Goal: Task Accomplishment & Management: Complete application form

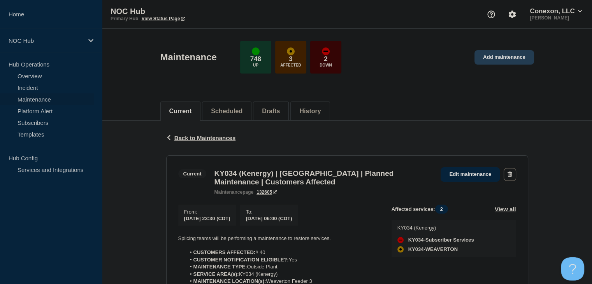
click at [505, 60] on link "Add maintenance" at bounding box center [504, 57] width 59 height 14
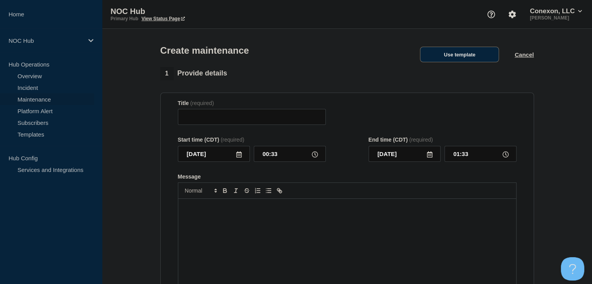
click at [471, 55] on button "Use template" at bounding box center [459, 55] width 79 height 16
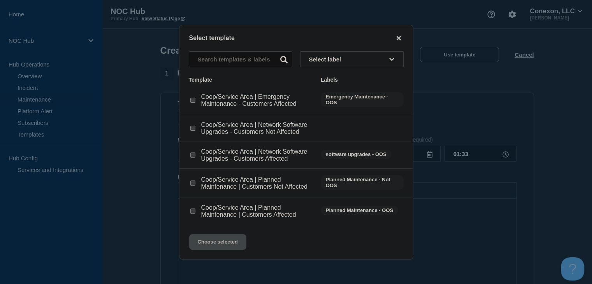
click at [192, 185] on input "Coop/Service Area | Planned Maintenance | Customers Not Affected checkbox" at bounding box center [192, 183] width 5 height 5
checkbox input "true"
click at [213, 239] on button "Choose selected" at bounding box center [217, 242] width 57 height 16
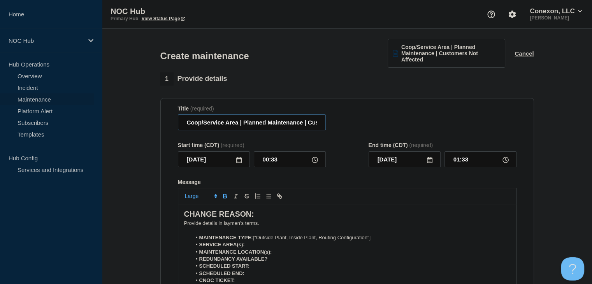
drag, startPoint x: 238, startPoint y: 124, endPoint x: 169, endPoint y: 125, distance: 69.3
click at [169, 125] on section "Title (required) Coop/Service Area | Planned Maintenance | Customers Not Affect…" at bounding box center [347, 209] width 374 height 223
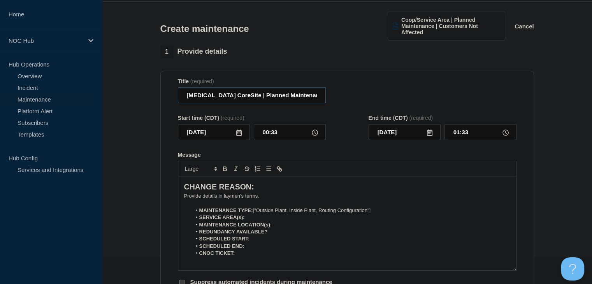
scroll to position [39, 0]
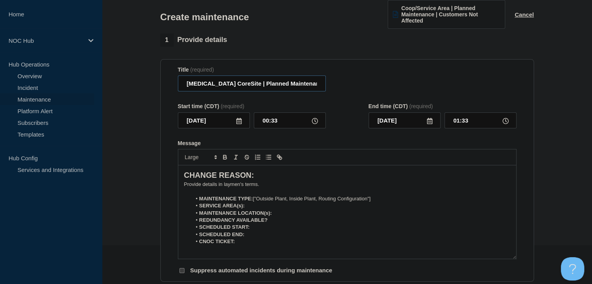
type input "[MEDICAL_DATA] CoreSite | Planned Maintenance | Customers Not Affected"
click at [232, 124] on input "[DATE]" at bounding box center [214, 120] width 72 height 16
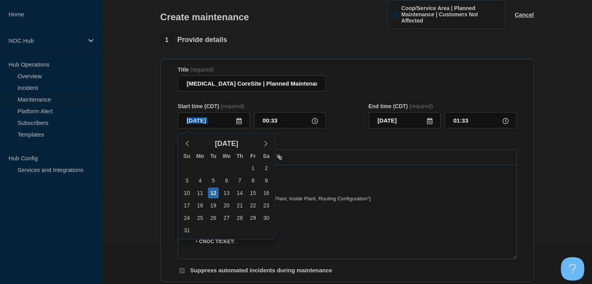
click at [237, 123] on icon at bounding box center [239, 121] width 6 height 6
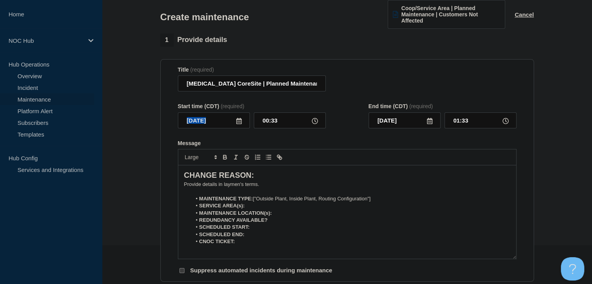
click at [241, 122] on icon at bounding box center [239, 121] width 6 height 6
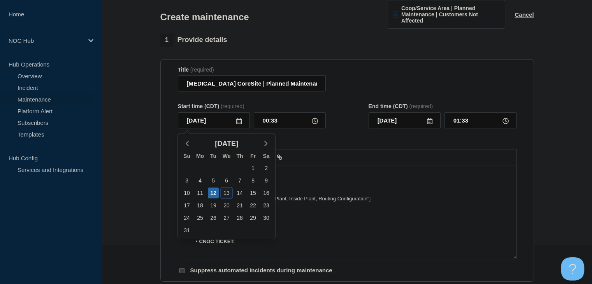
click at [229, 192] on div "13" at bounding box center [226, 193] width 11 height 11
type input "[DATE]"
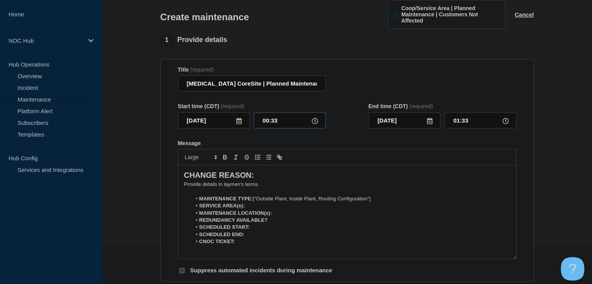
click at [263, 123] on input "00:33" at bounding box center [290, 120] width 72 height 16
type input "00:00"
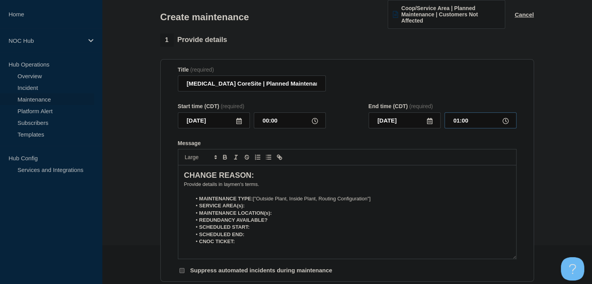
click at [457, 118] on input "01:00" at bounding box center [481, 120] width 72 height 16
type input "07:00"
click at [208, 185] on p "﻿Provide details in laymen's terms." at bounding box center [347, 184] width 326 height 7
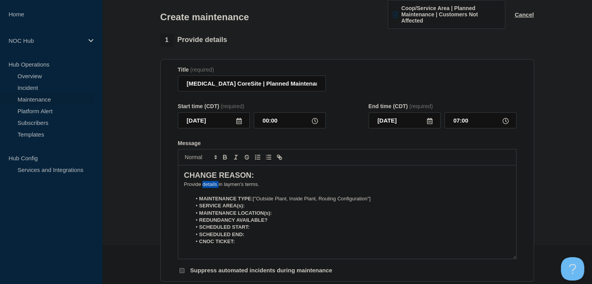
click at [208, 185] on p "﻿Provide details in laymen's terms." at bounding box center [347, 184] width 326 height 7
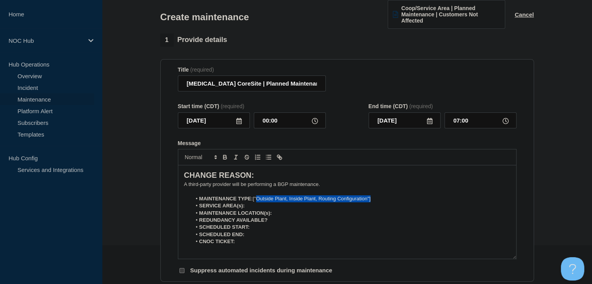
drag, startPoint x: 379, startPoint y: 200, endPoint x: 257, endPoint y: 203, distance: 122.7
click at [257, 202] on li "MAINTENANCE TYPE: ["Outside Plant, Inside Plant, Routing Configuration"]" at bounding box center [351, 198] width 319 height 7
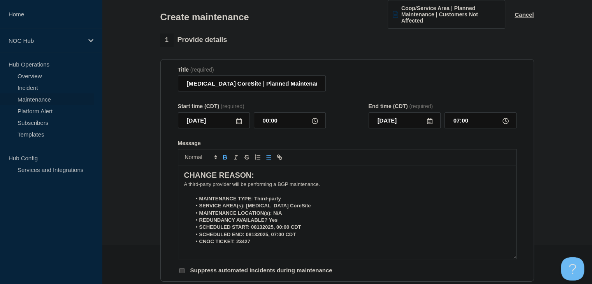
click at [288, 200] on li "MAINTENANCE TYPE: Third-party" at bounding box center [351, 198] width 319 height 7
drag, startPoint x: 250, startPoint y: 197, endPoint x: 254, endPoint y: 197, distance: 4.3
click at [254, 197] on strong "MAINTENANCE TYPE: Third-party" at bounding box center [240, 199] width 82 height 6
drag, startPoint x: 285, startPoint y: 198, endPoint x: 250, endPoint y: 196, distance: 35.1
click at [255, 201] on li "MAINTENANCE TYPE: Third-party" at bounding box center [351, 198] width 319 height 7
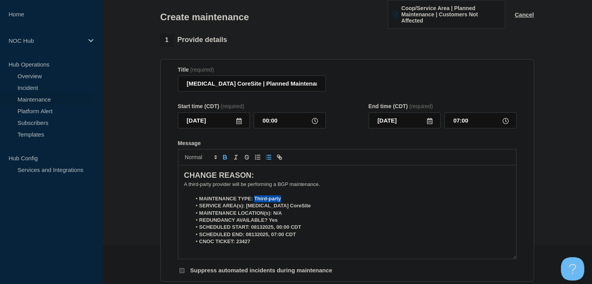
click at [222, 159] on icon "Toggle bold text" at bounding box center [224, 157] width 7 height 7
drag, startPoint x: 287, startPoint y: 209, endPoint x: 246, endPoint y: 208, distance: 41.3
click at [246, 208] on li "SERVICE AREA(s): [MEDICAL_DATA] CoreSite" at bounding box center [351, 205] width 319 height 7
click at [223, 156] on icon "Toggle bold text" at bounding box center [224, 157] width 7 height 7
drag, startPoint x: 284, startPoint y: 214, endPoint x: 273, endPoint y: 214, distance: 10.9
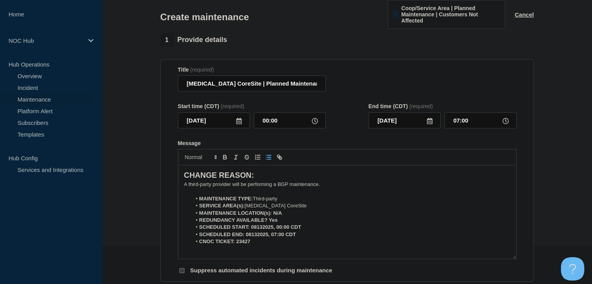
click at [273, 214] on li "MAINTENANCE LOCATION(s): N/A" at bounding box center [351, 213] width 319 height 7
click at [225, 158] on icon "Toggle bold text" at bounding box center [224, 157] width 7 height 7
drag, startPoint x: 288, startPoint y: 223, endPoint x: 269, endPoint y: 223, distance: 18.3
click at [269, 223] on li "REDUNDANCY AVAILABLE? Yes" at bounding box center [351, 220] width 319 height 7
click at [224, 158] on icon "Toggle bold text" at bounding box center [224, 158] width 3 height 2
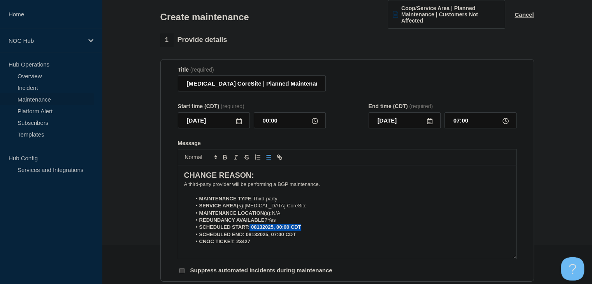
drag, startPoint x: 307, startPoint y: 228, endPoint x: 250, endPoint y: 228, distance: 56.8
click at [250, 228] on li "SCHEDULED START: 08132025, 00:00 CDT" at bounding box center [351, 227] width 319 height 7
click at [226, 157] on icon "Toggle bold text" at bounding box center [224, 156] width 3 height 2
drag, startPoint x: 302, startPoint y: 238, endPoint x: 247, endPoint y: 239, distance: 55.3
click at [247, 238] on li "SCHEDULED END: 08132025, 07:00 CDT" at bounding box center [351, 234] width 319 height 7
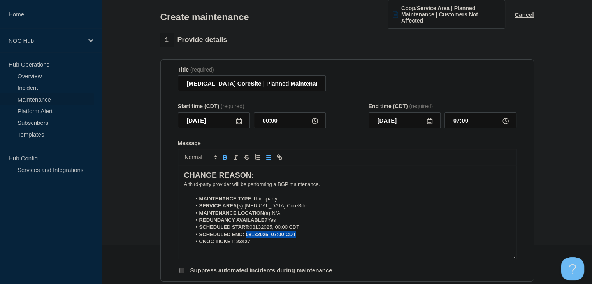
click at [224, 159] on icon "Toggle bold text" at bounding box center [224, 158] width 3 height 2
drag, startPoint x: 253, startPoint y: 242, endPoint x: 237, endPoint y: 243, distance: 16.0
click at [237, 243] on li "CNOC TICKET: 23427" at bounding box center [351, 241] width 319 height 7
click at [225, 157] on icon "Toggle bold text" at bounding box center [224, 156] width 3 height 2
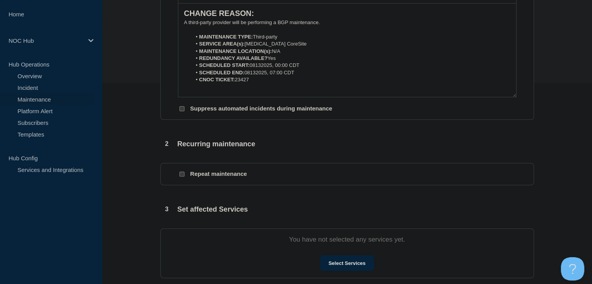
scroll to position [234, 0]
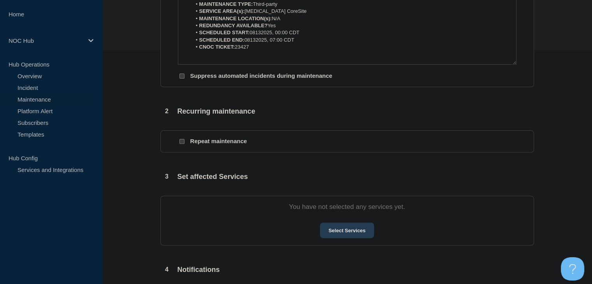
click at [334, 237] on button "Select Services" at bounding box center [347, 231] width 54 height 16
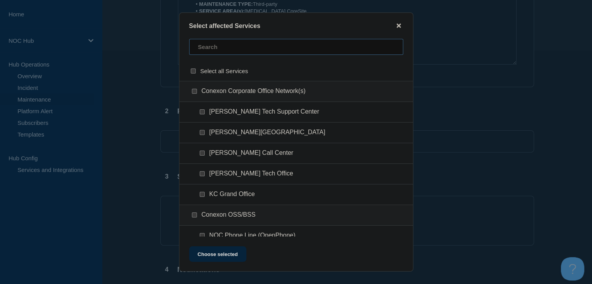
click at [229, 52] on input "text" at bounding box center [296, 47] width 214 height 16
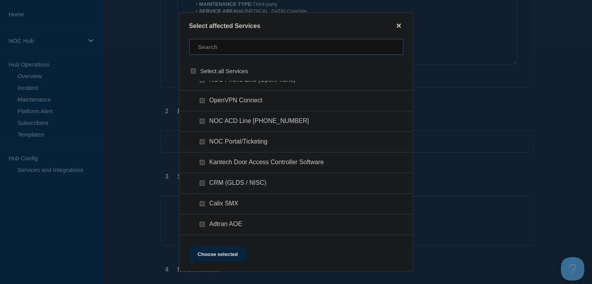
scroll to position [272, 0]
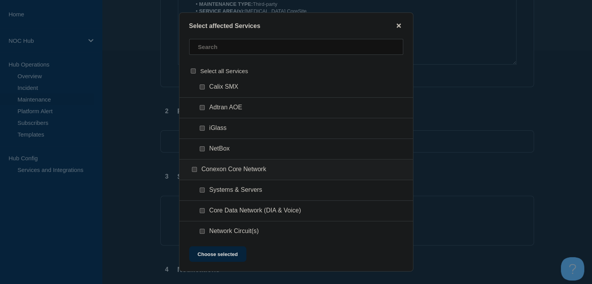
click at [235, 190] on span "Systems & Servers" at bounding box center [235, 190] width 53 height 8
click at [204, 189] on input "Systems & Servers checkbox" at bounding box center [202, 190] width 5 height 5
checkbox input "true"
click at [216, 256] on button "Choose selected" at bounding box center [217, 254] width 57 height 16
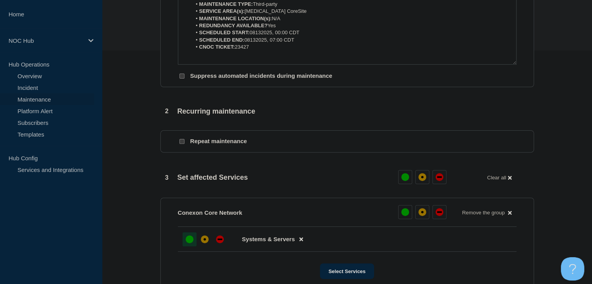
click at [186, 243] on div "up" at bounding box center [190, 240] width 8 height 8
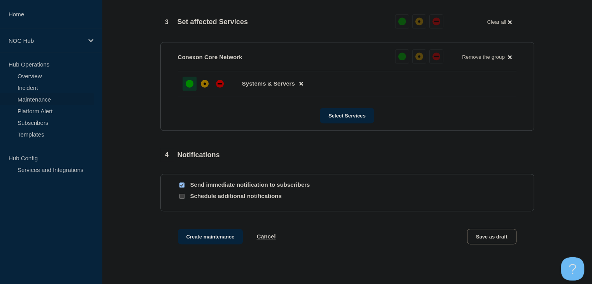
click at [182, 189] on div at bounding box center [182, 184] width 8 height 7
click at [181, 188] on input "Send immediate notification to subscribers" at bounding box center [181, 185] width 5 height 5
checkbox input "false"
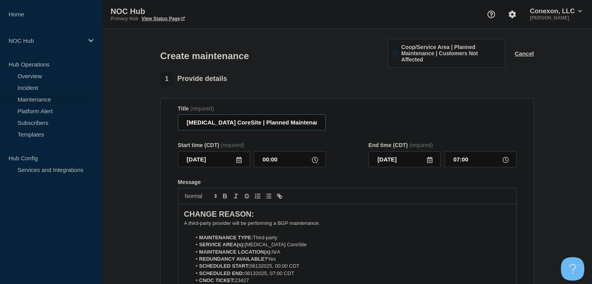
scroll to position [0, 50]
drag, startPoint x: 301, startPoint y: 120, endPoint x: 465, endPoint y: 134, distance: 165.2
click at [465, 134] on form "Title (required) [MEDICAL_DATA] CoreSite | Planned Maintenance | Customers Not …" at bounding box center [347, 209] width 339 height 208
click at [394, 131] on div "Title (required) [MEDICAL_DATA] CoreSite | Planned Maintenance | Customers Not …" at bounding box center [347, 117] width 339 height 25
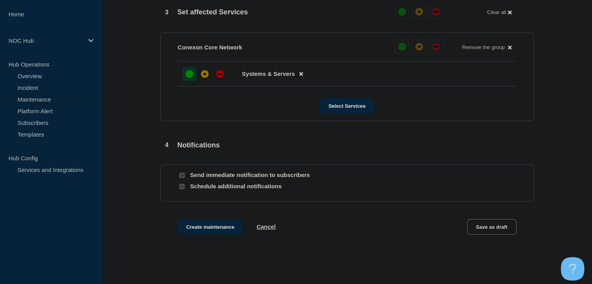
scroll to position [428, 0]
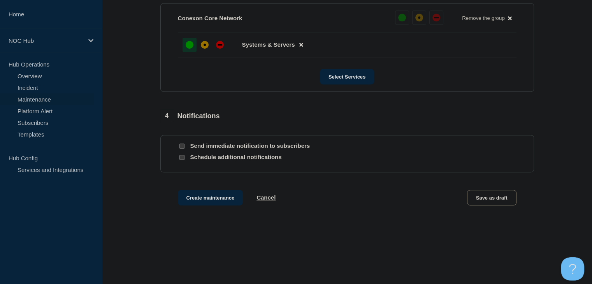
click at [211, 209] on div "Create maintenance Cancel Save as draft" at bounding box center [347, 207] width 374 height 35
click at [213, 206] on button "Create maintenance" at bounding box center [210, 198] width 65 height 16
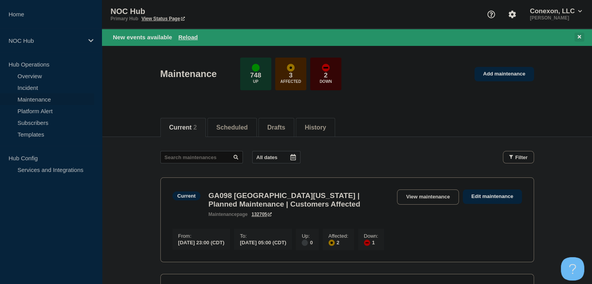
click at [582, 34] on button at bounding box center [580, 37] width 10 height 9
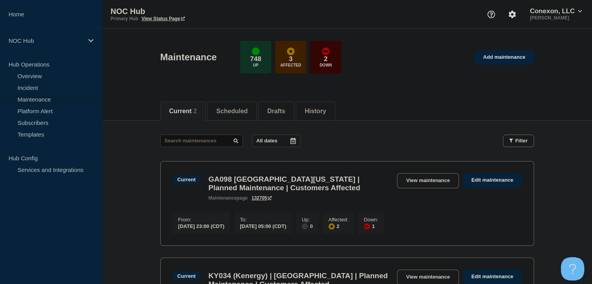
click at [503, 72] on div "Maintenance 748 Up 3 Affected 2 Down Add maintenance" at bounding box center [346, 54] width 391 height 47
click at [500, 62] on link "Add maintenance" at bounding box center [504, 57] width 59 height 14
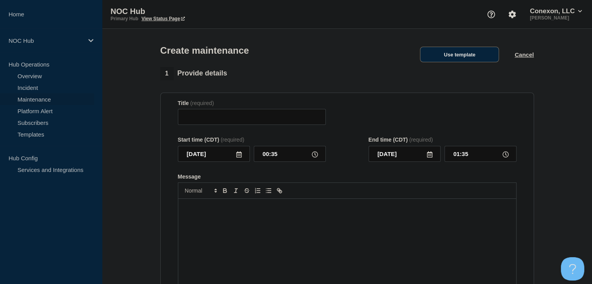
click at [476, 62] on button "Use template" at bounding box center [459, 55] width 79 height 16
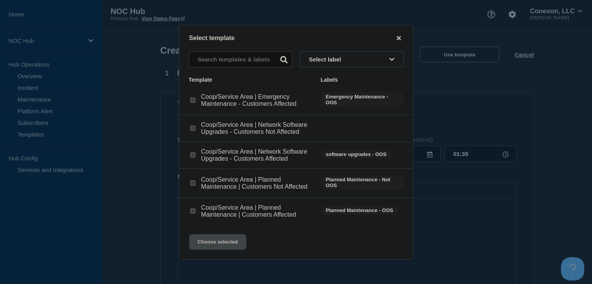
click at [190, 182] on input "Coop/Service Area | Planned Maintenance | Customers Not Affected checkbox" at bounding box center [192, 183] width 5 height 5
checkbox input "true"
click at [220, 244] on button "Choose selected" at bounding box center [217, 242] width 57 height 16
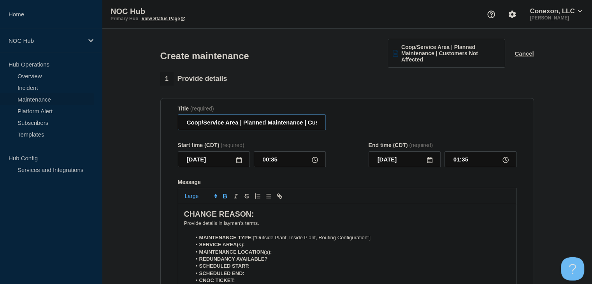
drag, startPoint x: 238, startPoint y: 124, endPoint x: 153, endPoint y: 130, distance: 85.8
type input "[MEDICAL_DATA] CoreSite | Planned Maintenance | Customers Not Affected"
click at [238, 156] on input "[DATE]" at bounding box center [214, 159] width 72 height 16
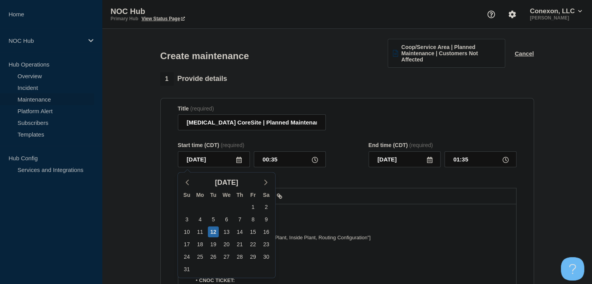
click at [238, 158] on icon at bounding box center [239, 160] width 6 height 6
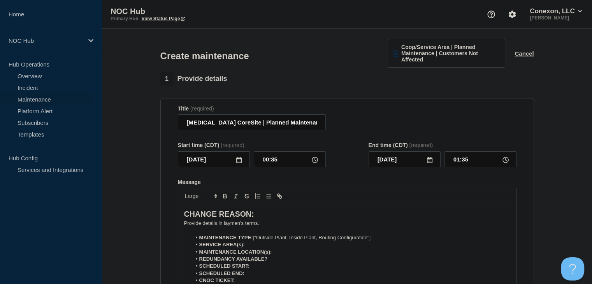
click at [238, 163] on icon at bounding box center [239, 160] width 6 height 6
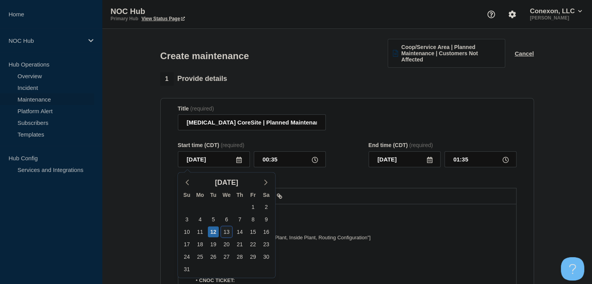
click at [225, 232] on div "13" at bounding box center [226, 232] width 11 height 11
type input "[DATE]"
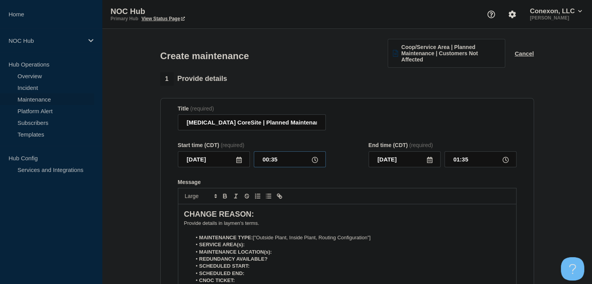
click at [263, 161] on input "00:35" at bounding box center [290, 159] width 72 height 16
type input "00:00"
click at [460, 160] on input "01:00" at bounding box center [481, 159] width 72 height 16
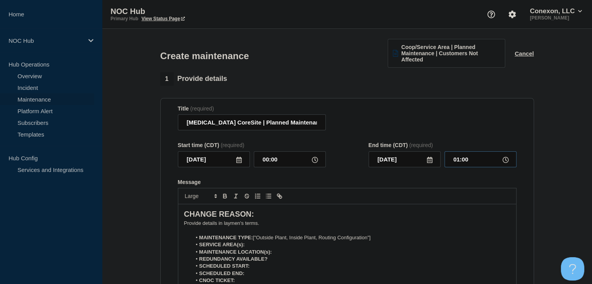
click at [460, 160] on input "01:00" at bounding box center [481, 159] width 72 height 16
type input "07:00"
click at [214, 226] on p "﻿Provide details in laymen's terms." at bounding box center [347, 223] width 326 height 7
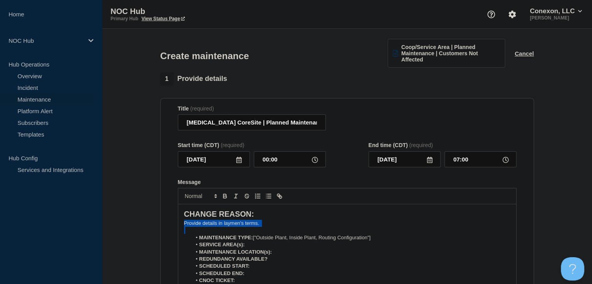
click at [214, 226] on p "﻿Provide details in laymen's terms." at bounding box center [347, 223] width 326 height 7
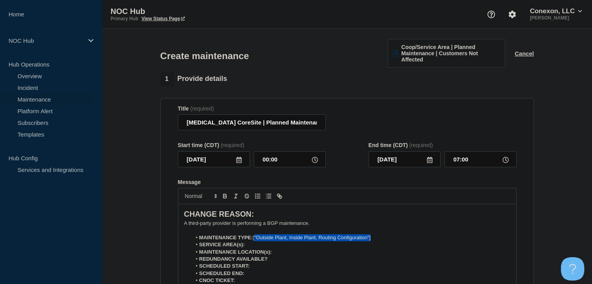
drag, startPoint x: 379, startPoint y: 237, endPoint x: 255, endPoint y: 237, distance: 123.8
click at [255, 237] on li "MAINTENANCE TYPE: ["Outside Plant, Inside Plant, Routing Configuration"]" at bounding box center [351, 237] width 319 height 7
click at [254, 243] on li "SERVICE AREA(s):" at bounding box center [351, 244] width 319 height 7
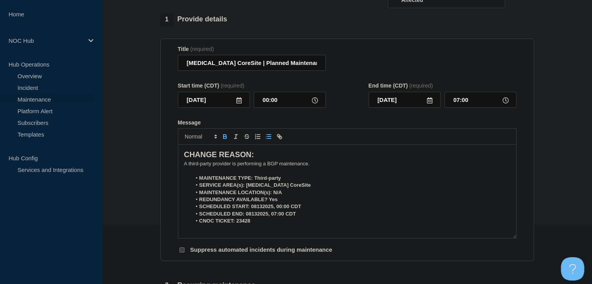
scroll to position [118, 0]
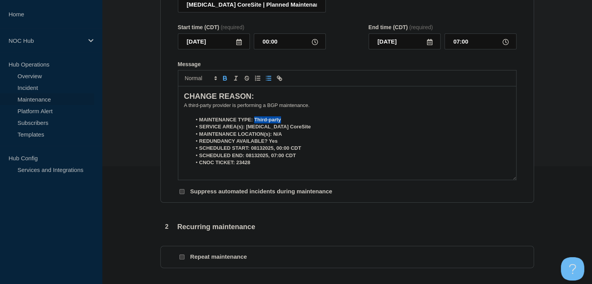
drag, startPoint x: 282, startPoint y: 120, endPoint x: 255, endPoint y: 120, distance: 27.6
click at [255, 120] on li "MAINTENANCE TYPE: Third-party" at bounding box center [351, 119] width 319 height 7
click at [226, 80] on icon "Toggle bold text" at bounding box center [224, 79] width 3 height 2
drag, startPoint x: 277, startPoint y: 130, endPoint x: 246, endPoint y: 128, distance: 30.4
click at [246, 128] on li "SERVICE AREA(s): [MEDICAL_DATA] CoreSite" at bounding box center [351, 126] width 319 height 7
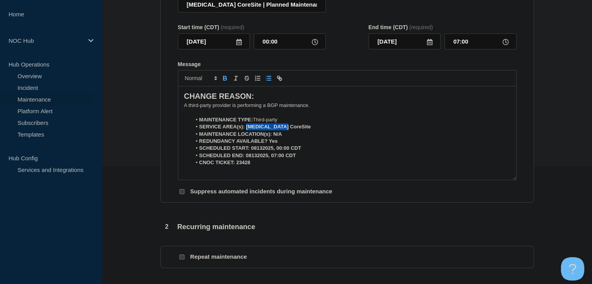
click at [222, 76] on icon "Toggle bold text" at bounding box center [224, 78] width 7 height 7
drag, startPoint x: 283, startPoint y: 135, endPoint x: 272, endPoint y: 135, distance: 11.7
click at [272, 135] on li "MAINTENANCE LOCATION(s): N/A" at bounding box center [351, 134] width 319 height 7
drag, startPoint x: 226, startPoint y: 82, endPoint x: 247, endPoint y: 108, distance: 33.4
click at [226, 82] on icon "Toggle bold text" at bounding box center [224, 78] width 7 height 7
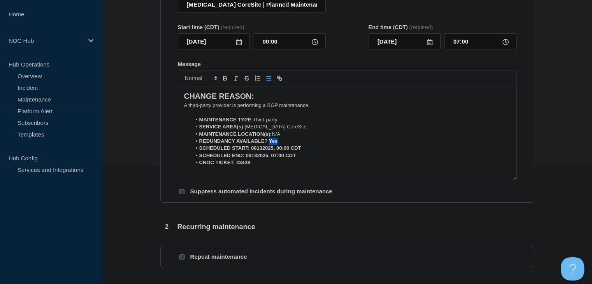
drag, startPoint x: 280, startPoint y: 142, endPoint x: 269, endPoint y: 143, distance: 11.3
click at [269, 143] on li "REDUNDANCY AVAILABLE? Yes" at bounding box center [351, 141] width 319 height 7
click at [226, 78] on icon "Toggle bold text" at bounding box center [224, 77] width 3 height 2
drag, startPoint x: 305, startPoint y: 151, endPoint x: 251, endPoint y: 151, distance: 54.5
click at [251, 151] on li "SCHEDULED START: 08132025, 00:00 CDT" at bounding box center [351, 148] width 319 height 7
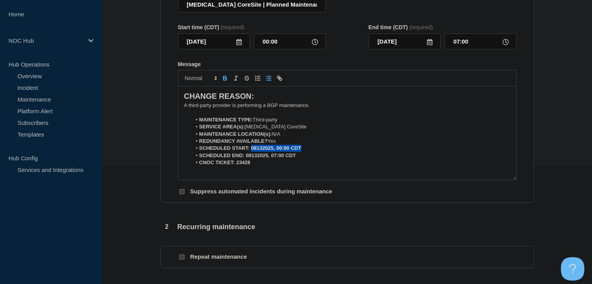
click at [224, 82] on icon "Toggle bold text" at bounding box center [224, 78] width 7 height 7
drag, startPoint x: 301, startPoint y: 158, endPoint x: 245, endPoint y: 159, distance: 55.7
click at [245, 159] on li "SCHEDULED END: 08132025, 07:00 CDT" at bounding box center [351, 155] width 319 height 7
click at [225, 77] on icon "Toggle bold text" at bounding box center [224, 77] width 3 height 2
drag, startPoint x: 254, startPoint y: 162, endPoint x: 236, endPoint y: 164, distance: 18.4
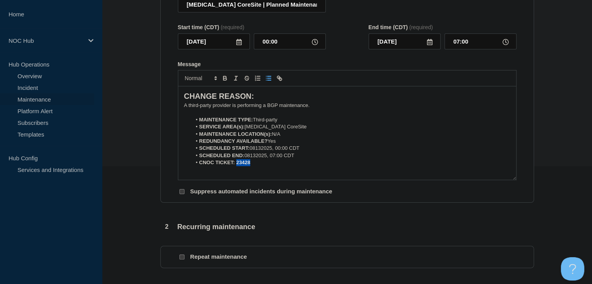
click at [236, 164] on li "CNOC TICKET: 23428" at bounding box center [351, 162] width 319 height 7
click at [223, 83] on button "Toggle bold text" at bounding box center [225, 78] width 11 height 9
click at [213, 135] on strong "MAINTENANCE LOCATION(s):" at bounding box center [235, 134] width 73 height 6
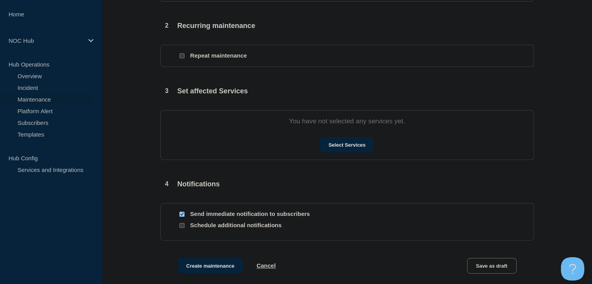
scroll to position [390, 0]
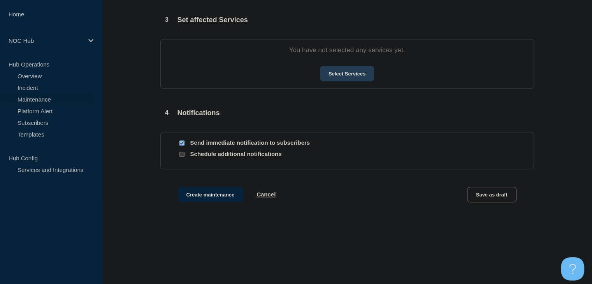
click at [333, 76] on button "Select Services" at bounding box center [347, 74] width 54 height 16
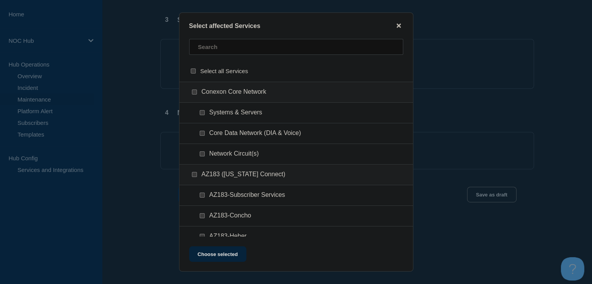
scroll to position [350, 0]
click at [201, 113] on input "Systems & Servers checkbox" at bounding box center [202, 112] width 5 height 5
checkbox input "true"
click at [219, 250] on button "Choose selected" at bounding box center [217, 254] width 57 height 16
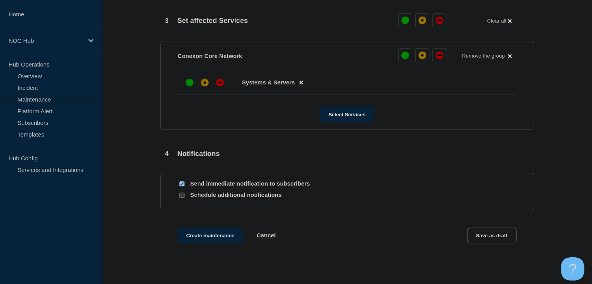
click at [179, 186] on input "Send immediate notification to subscribers" at bounding box center [181, 183] width 5 height 5
checkbox input "false"
click at [189, 86] on div "up" at bounding box center [190, 83] width 8 height 8
click at [202, 236] on button "Create maintenance" at bounding box center [210, 236] width 65 height 16
